Goal: Task Accomplishment & Management: Use online tool/utility

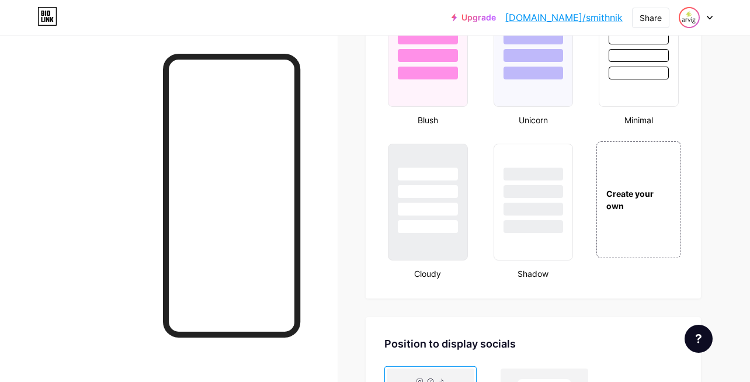
scroll to position [1322, 0]
click at [709, 18] on icon at bounding box center [710, 18] width 6 height 4
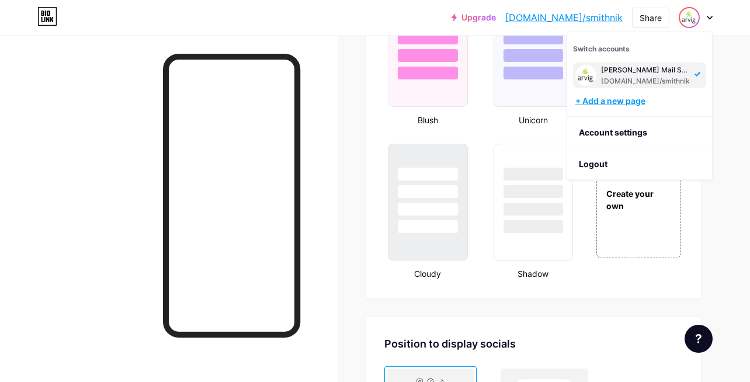
click at [625, 102] on div "+ Add a new page" at bounding box center [640, 101] width 131 height 12
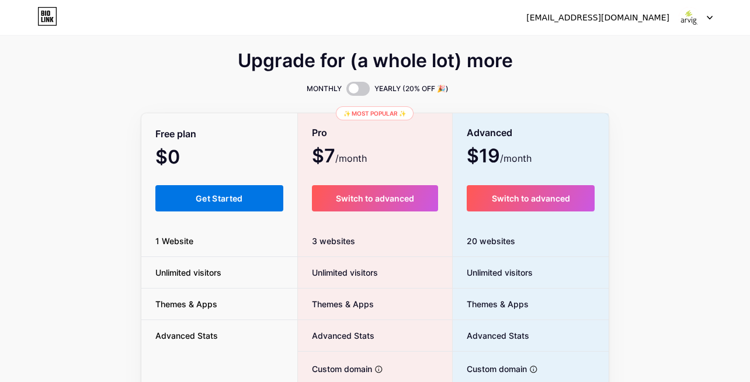
click at [231, 194] on span "Get Started" at bounding box center [219, 198] width 47 height 10
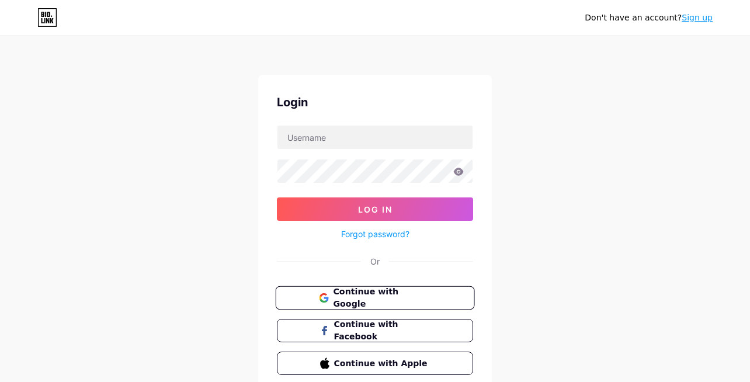
click at [351, 300] on span "Continue with Google" at bounding box center [382, 298] width 98 height 25
